Goal: Information Seeking & Learning: Learn about a topic

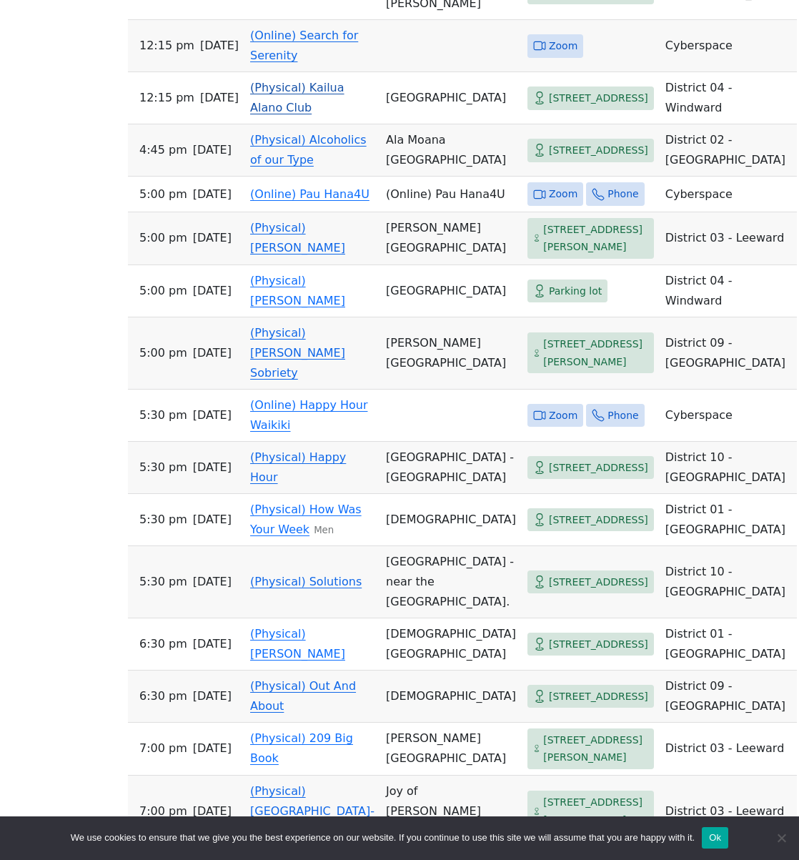
scroll to position [1480, 0]
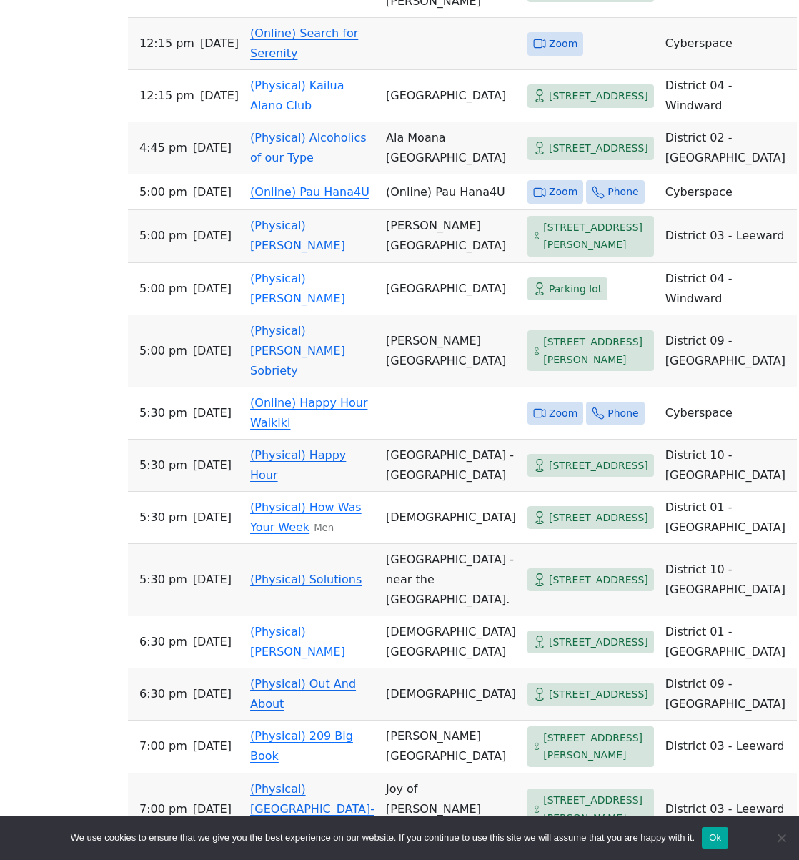
click at [253, 164] on link "(Physical) Alcoholics of our Type" at bounding box center [308, 148] width 116 height 34
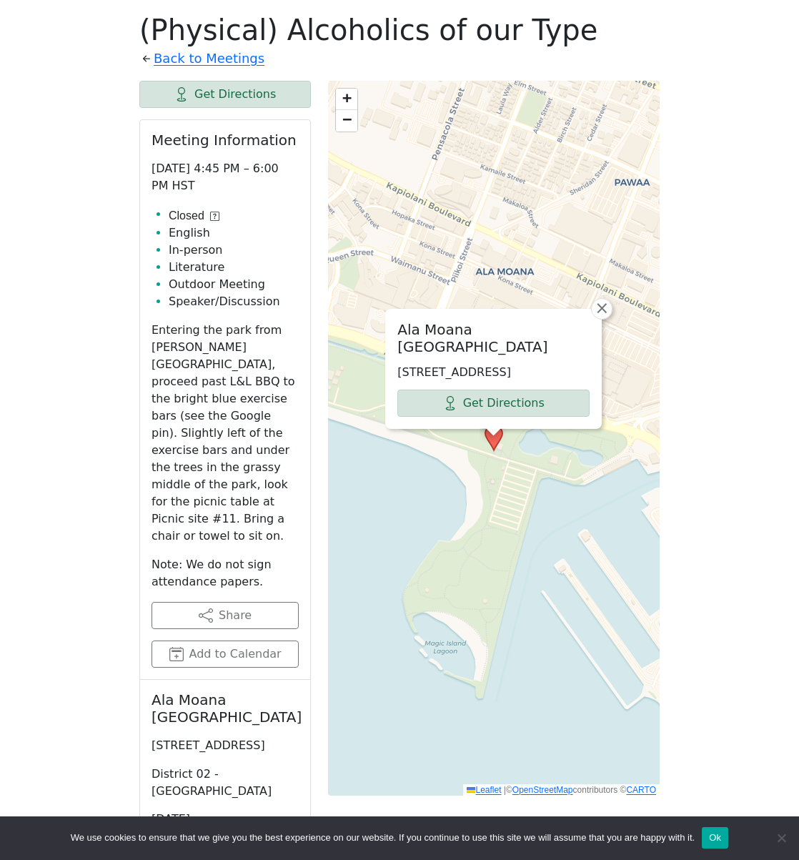
scroll to position [1480, 0]
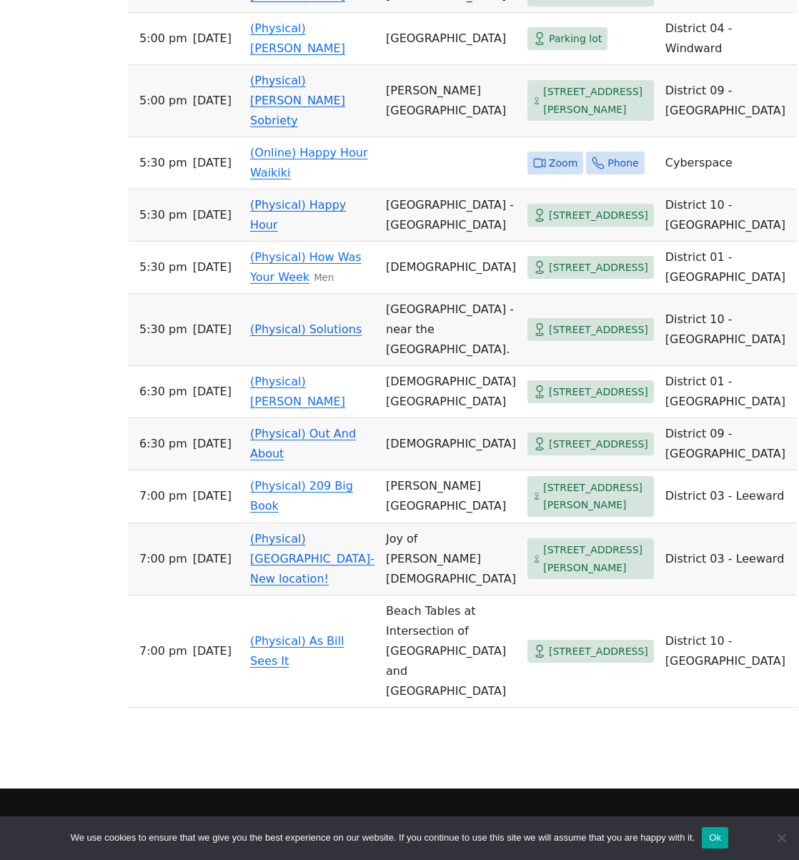
scroll to position [940, 0]
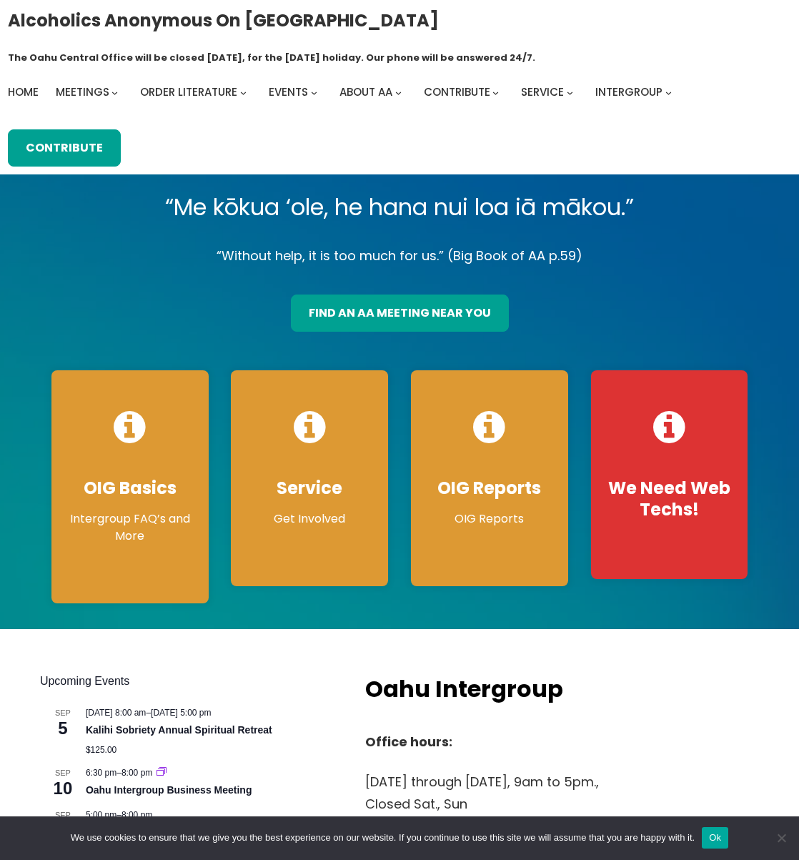
scroll to position [-1, 0]
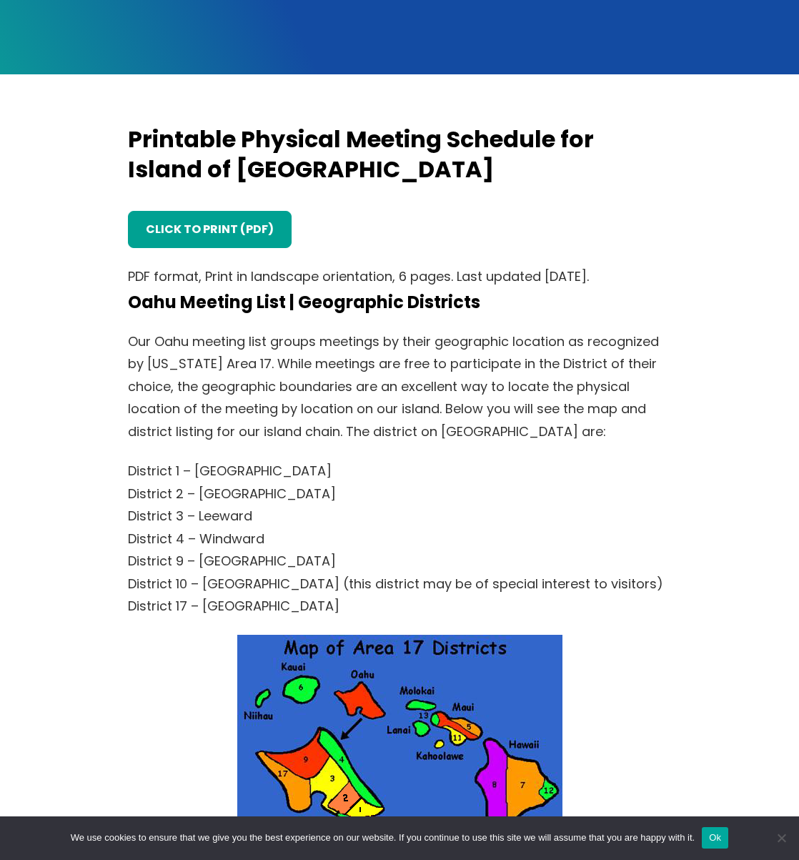
scroll to position [333, 0]
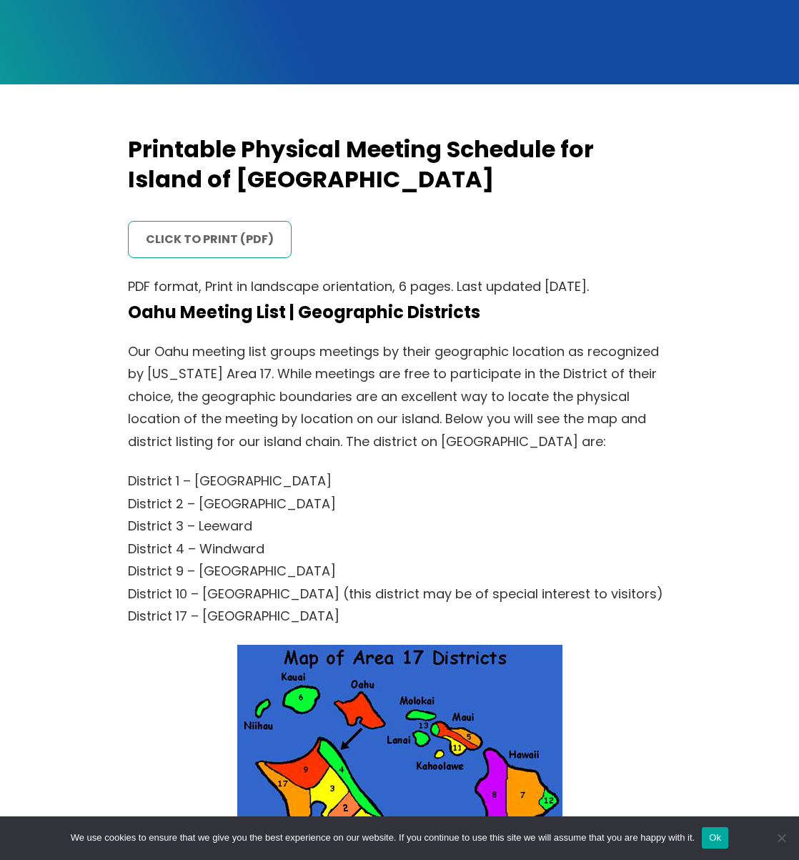
click at [247, 249] on link "click to print (PDF)" at bounding box center [210, 239] width 164 height 37
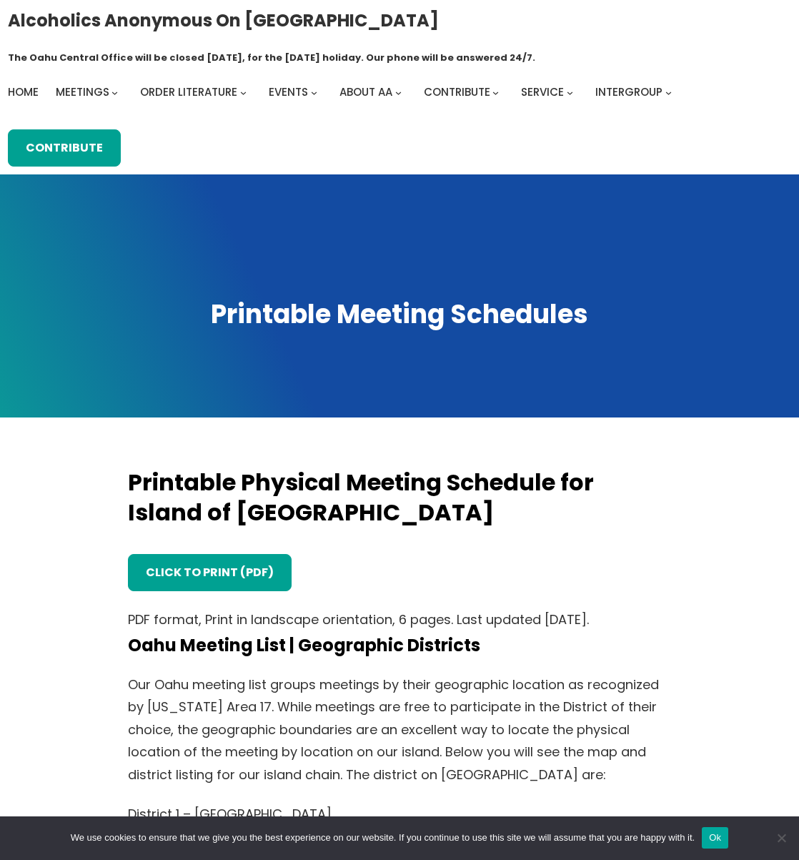
scroll to position [-1, 0]
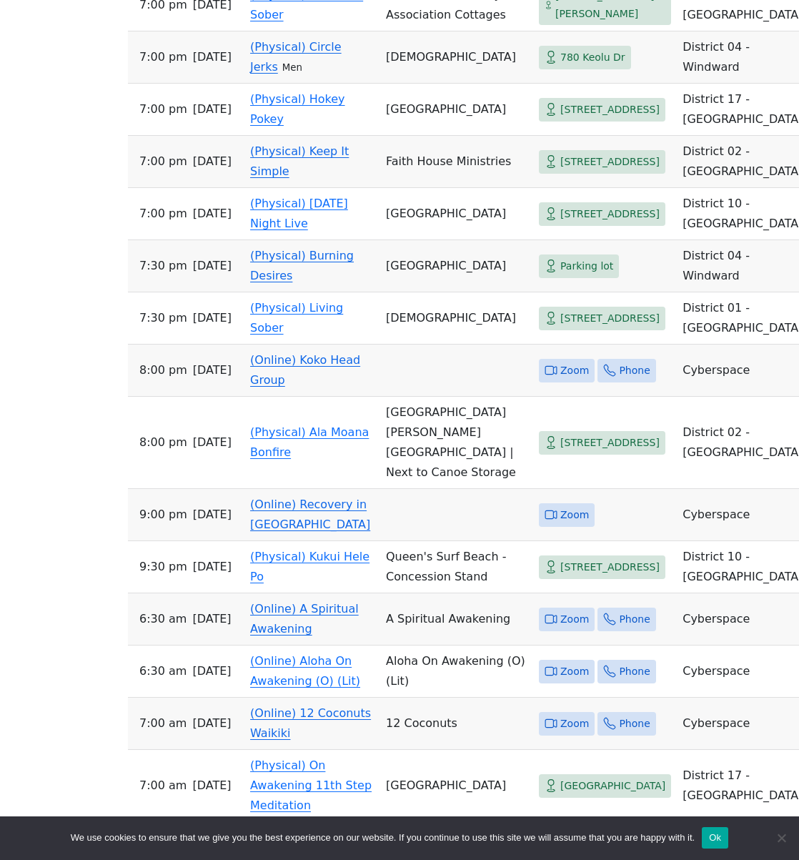
scroll to position [4551, 0]
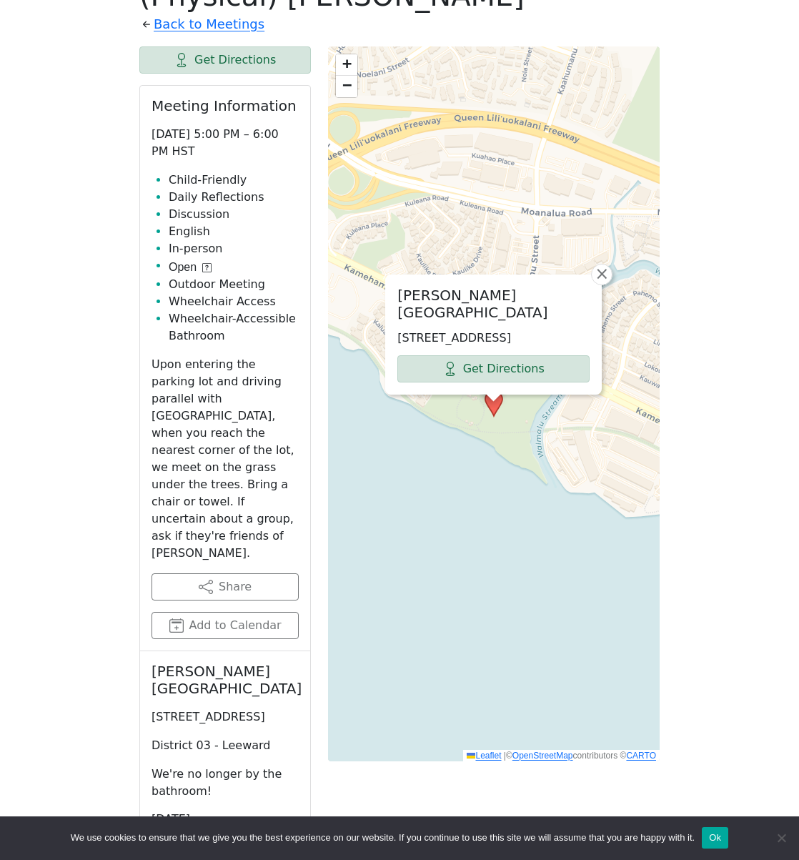
scroll to position [572, 0]
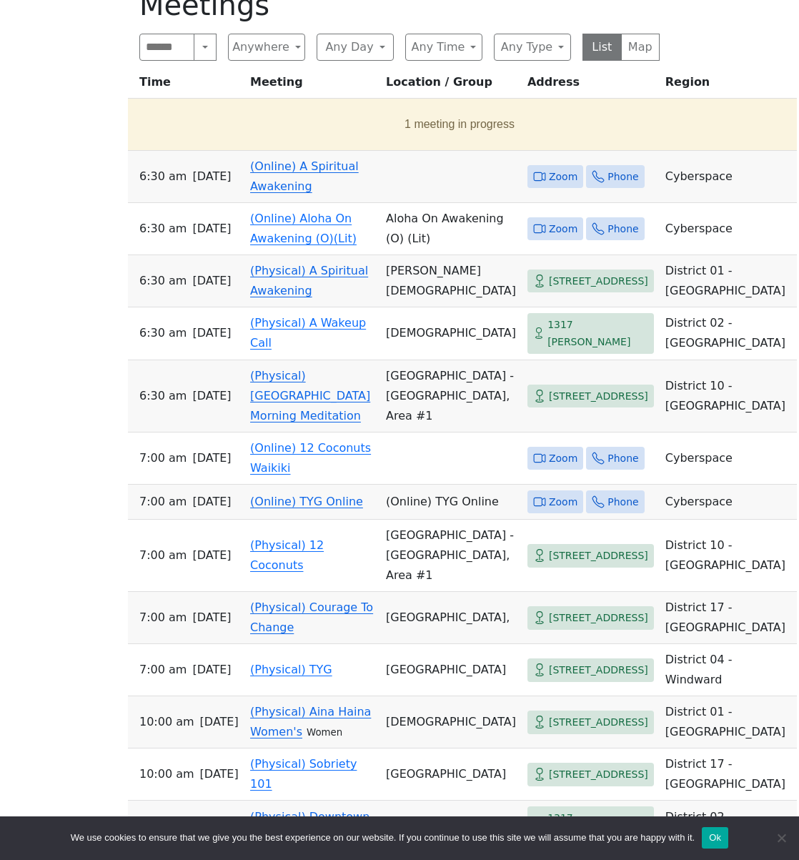
scroll to position [940, 0]
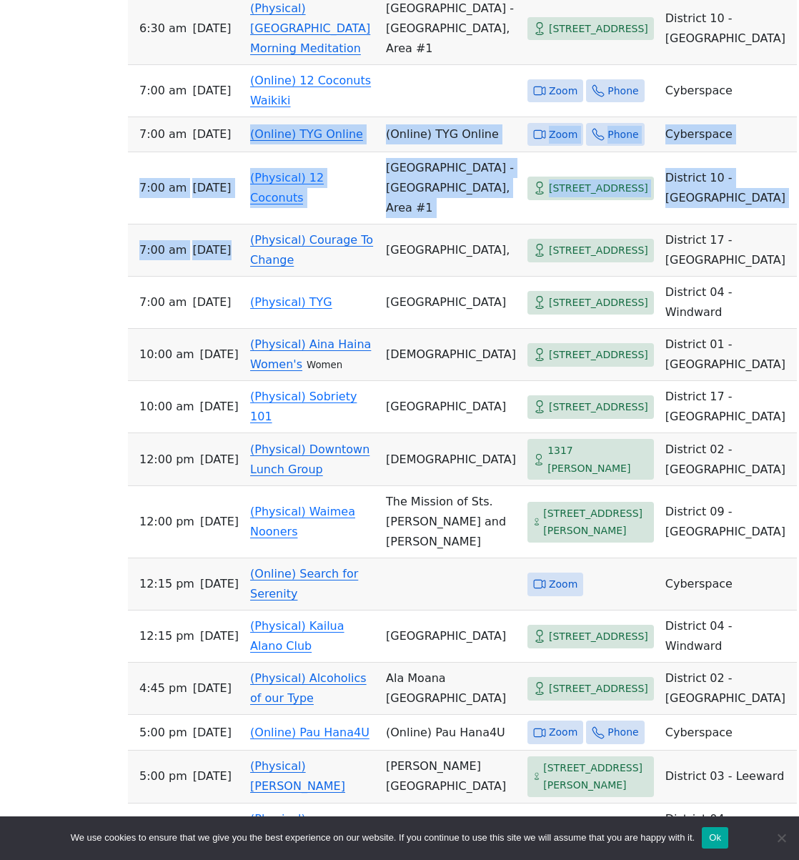
drag, startPoint x: 259, startPoint y: 177, endPoint x: 232, endPoint y: 324, distance: 150.4
click at [232, 319] on tbody "6:30 AM [DATE] (Online) A Spiritual Awakening Zoom Phone Cyberspace 6:30 AM [DA…" at bounding box center [462, 640] width 669 height 1714
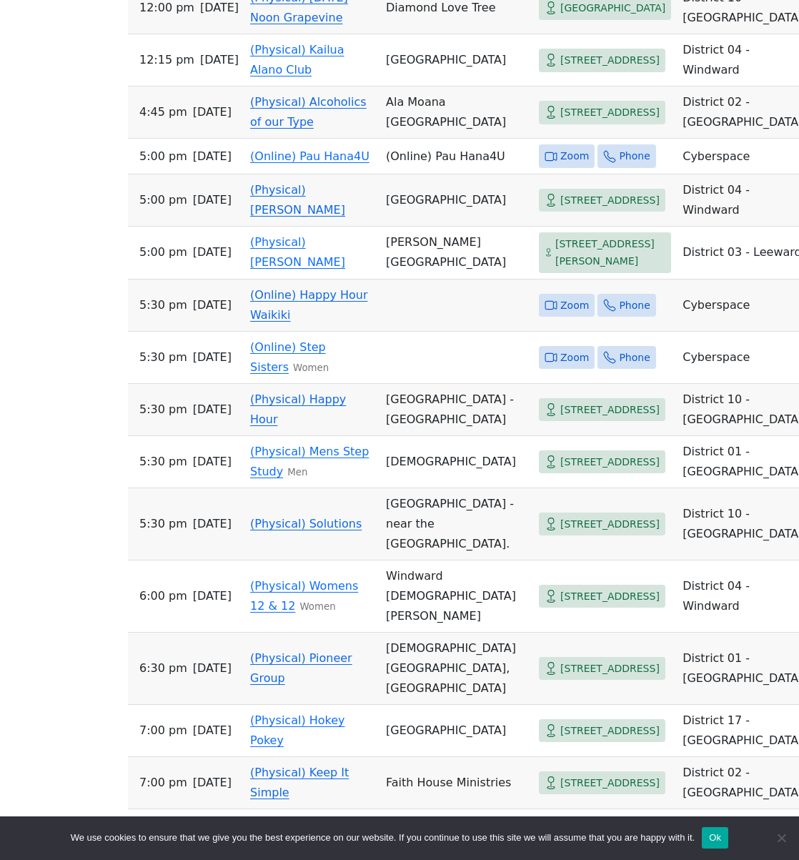
scroll to position [10174, 0]
